Goal: Task Accomplishment & Management: Use online tool/utility

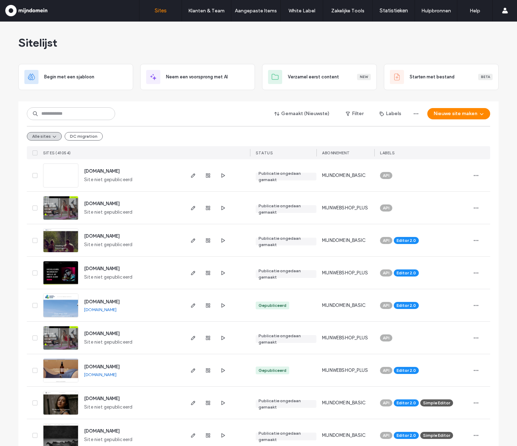
click at [131, 122] on div "Gemaakt (Nieuwste) Filter Labels Nieuwe site maken Alle sites DC migration Site…" at bounding box center [258, 130] width 463 height 58
click at [58, 118] on input at bounding box center [71, 113] width 88 height 13
paste input "**********"
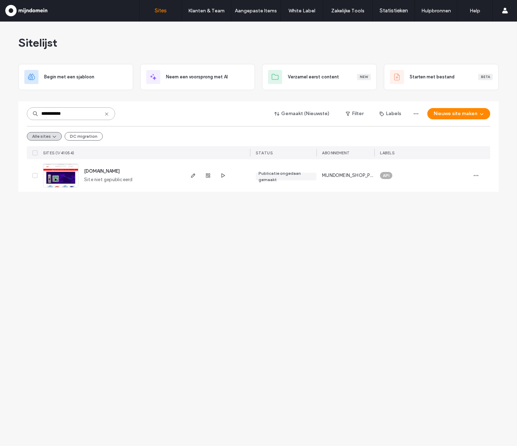
type input "**********"
click at [100, 172] on span "stishop.nl" at bounding box center [102, 170] width 36 height 5
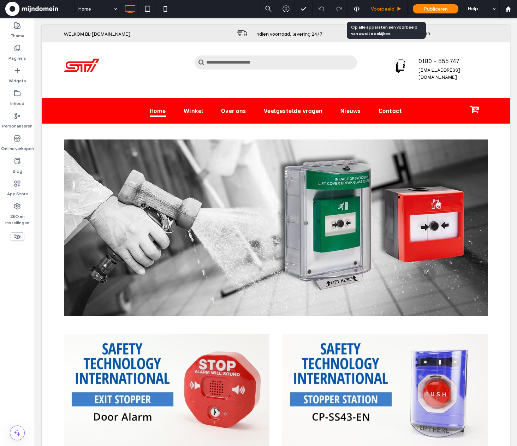
click at [386, 8] on span "Voorbeeld" at bounding box center [383, 9] width 24 height 6
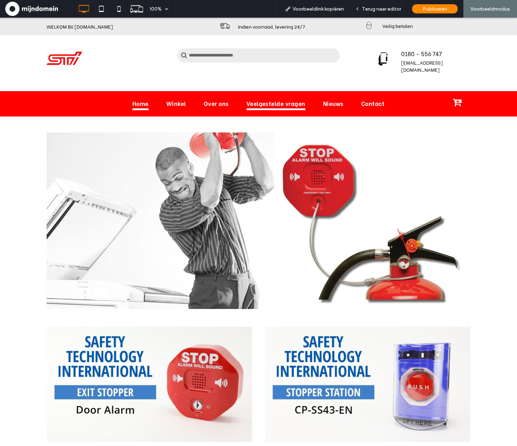
click at [271, 100] on span "Veelgestelde vragen" at bounding box center [275, 103] width 59 height 13
click at [284, 107] on span "Veelgestelde vragen" at bounding box center [275, 103] width 59 height 13
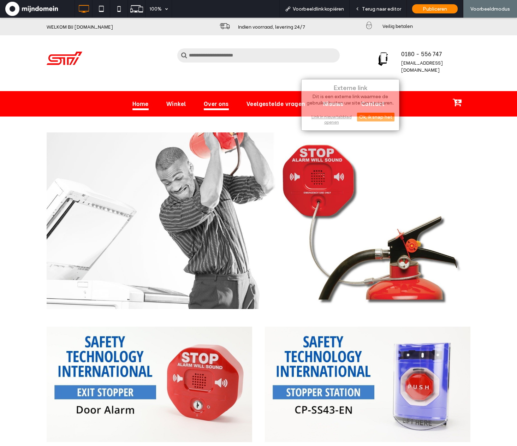
click at [231, 110] on link "Over ons" at bounding box center [216, 103] width 43 height 13
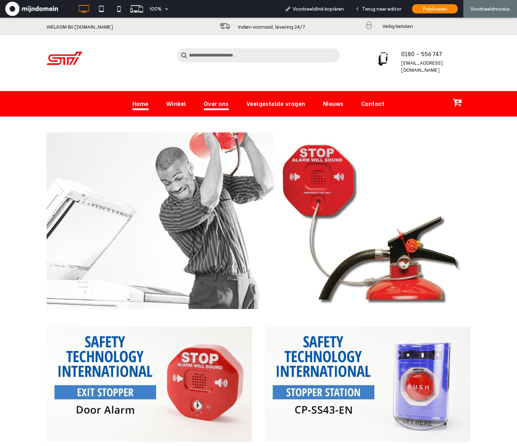
click at [216, 105] on span "Over ons" at bounding box center [216, 103] width 25 height 13
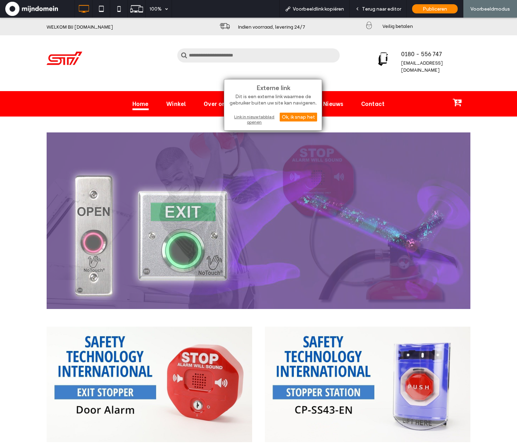
click at [264, 122] on div "Link in nieuw tabblad openen" at bounding box center [273, 119] width 88 height 13
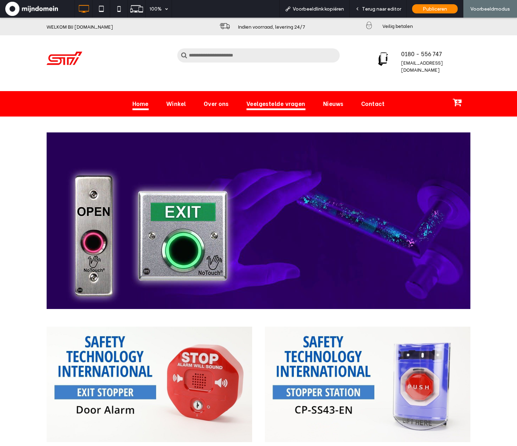
click at [264, 103] on span "Veelgestelde vragen" at bounding box center [275, 103] width 59 height 13
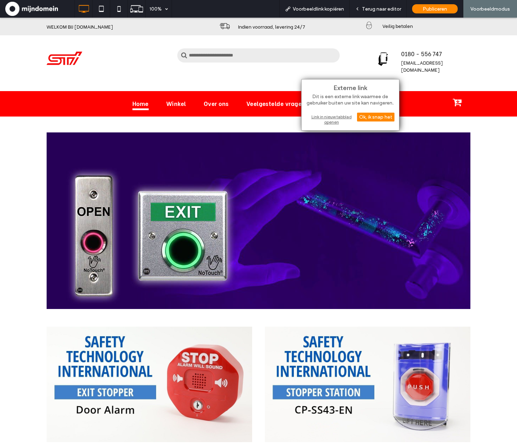
click at [339, 122] on div "Link in nieuw tabblad openen" at bounding box center [350, 119] width 88 height 13
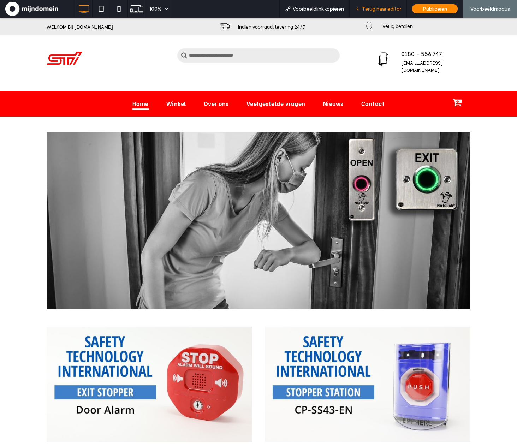
click at [367, 10] on span "Terug naar editor" at bounding box center [381, 9] width 39 height 6
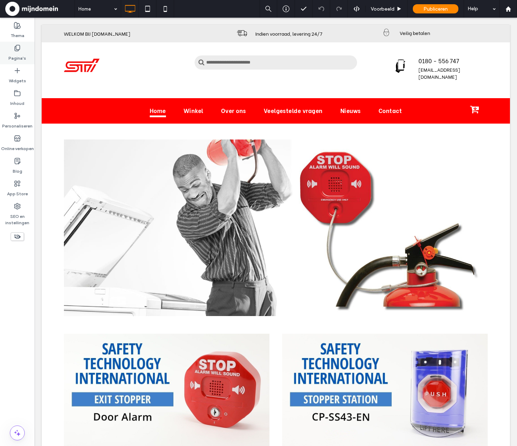
click at [30, 59] on div "Pagina's" at bounding box center [17, 53] width 35 height 23
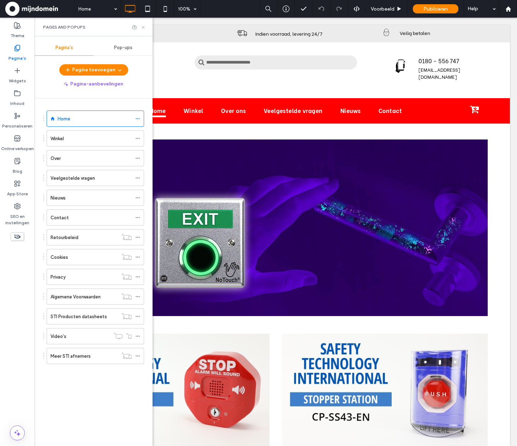
drag, startPoint x: 143, startPoint y: 29, endPoint x: 201, endPoint y: 43, distance: 59.2
click at [143, 29] on icon at bounding box center [142, 27] width 5 height 5
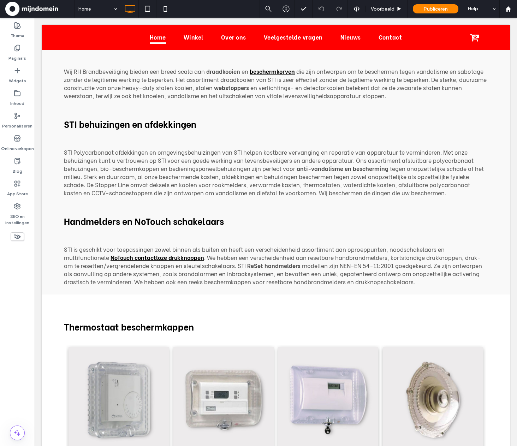
scroll to position [1917, 0]
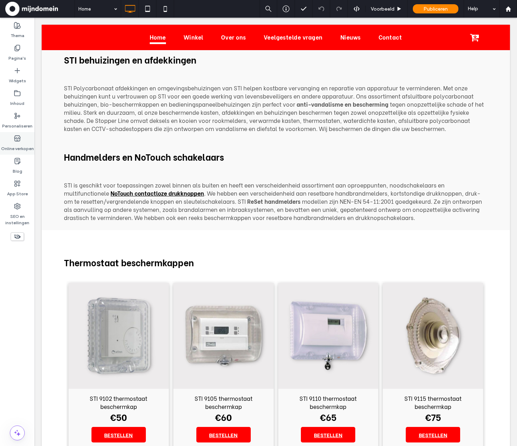
click at [20, 145] on label "Online verkopen" at bounding box center [17, 147] width 33 height 10
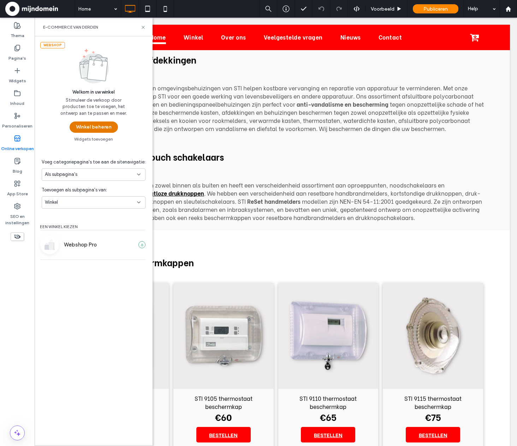
click at [85, 131] on button "Winkel beheren" at bounding box center [94, 126] width 48 height 11
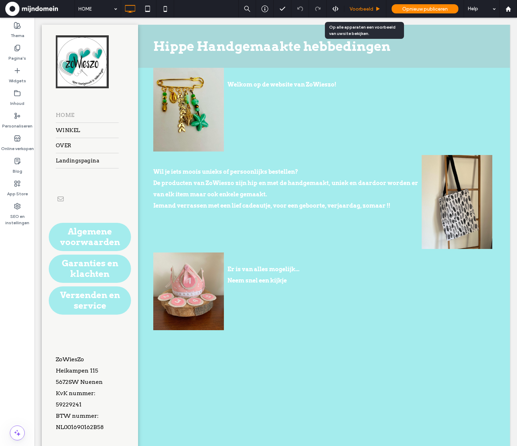
click at [363, 9] on span "Voorbeeld" at bounding box center [361, 9] width 24 height 6
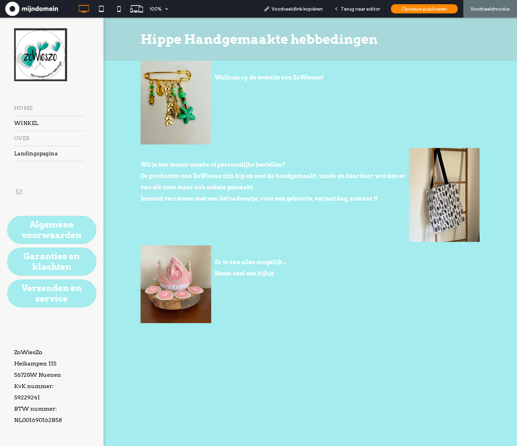
drag, startPoint x: 30, startPoint y: 154, endPoint x: 29, endPoint y: 136, distance: 17.6
click at [29, 136] on span "OVER" at bounding box center [22, 138] width 16 height 11
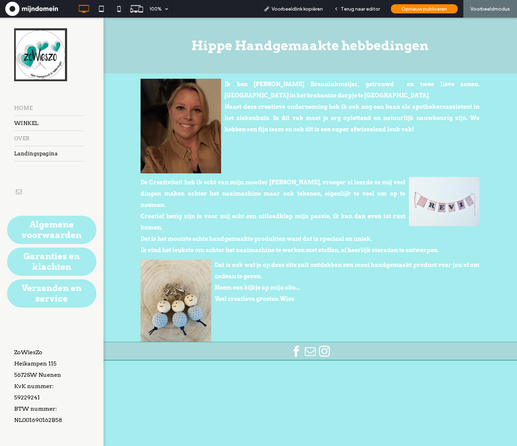
click at [40, 104] on link "HOME" at bounding box center [49, 108] width 70 height 15
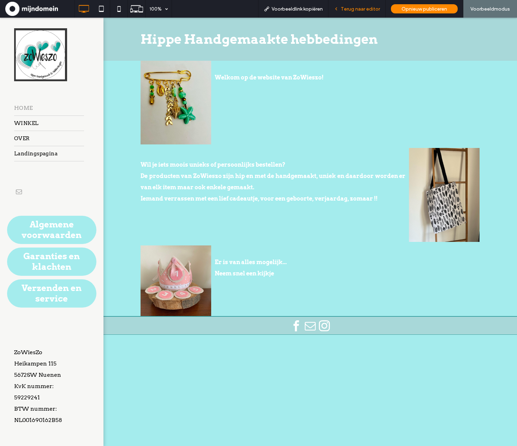
click at [354, 5] on div "Terug naar editor" at bounding box center [356, 9] width 57 height 18
click at [341, 9] on span "Terug naar editor" at bounding box center [360, 9] width 39 height 6
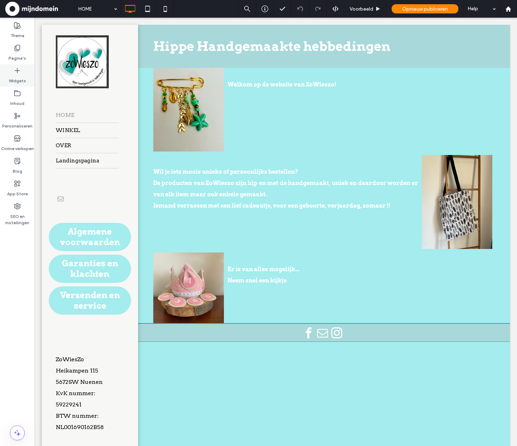
click at [17, 77] on label "Widgets" at bounding box center [17, 79] width 17 height 10
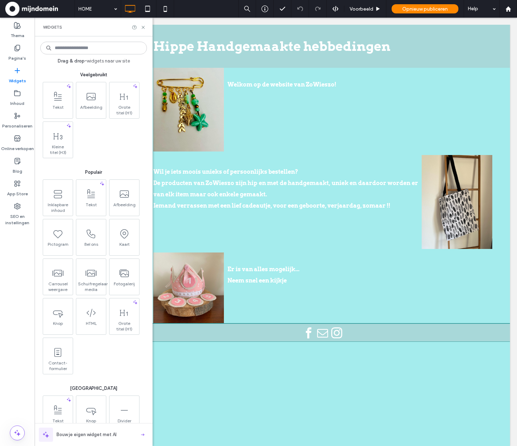
click at [62, 51] on input at bounding box center [93, 48] width 107 height 13
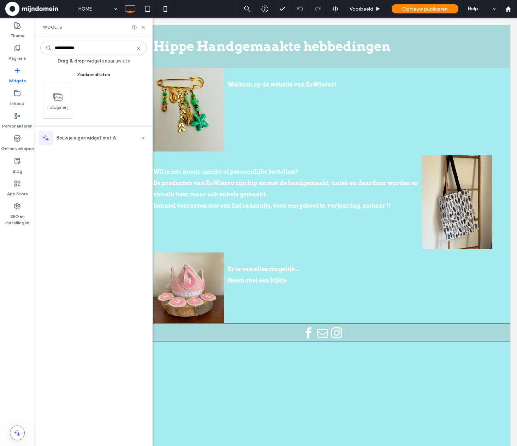
type input "**********"
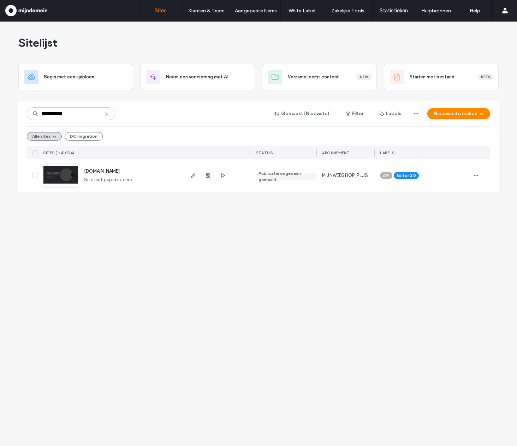
type input "**********"
click at [104, 170] on span "koophetnu.nl" at bounding box center [102, 170] width 36 height 5
